Goal: Task Accomplishment & Management: Manage account settings

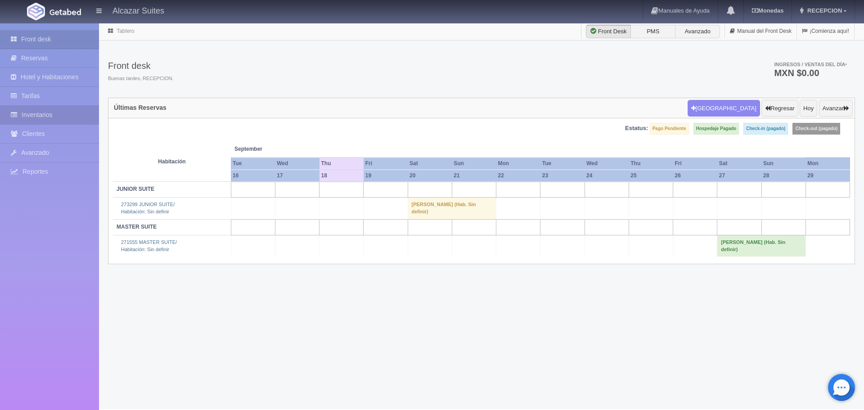
click at [29, 114] on link "Inventarios" at bounding box center [49, 115] width 99 height 18
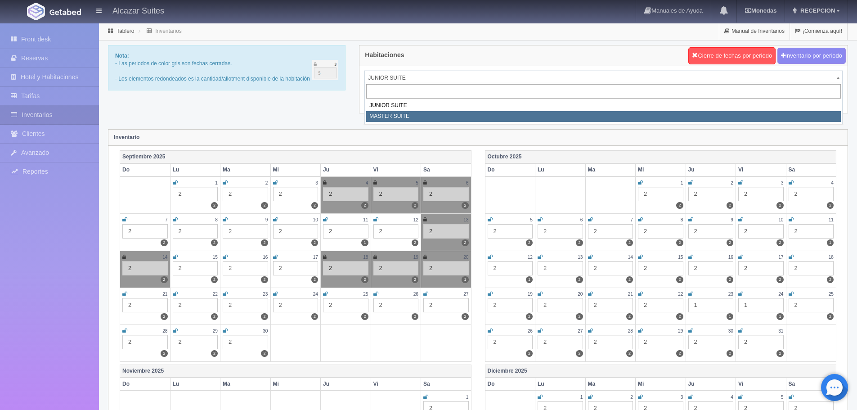
select select "305"
